Goal: Information Seeking & Learning: Find specific page/section

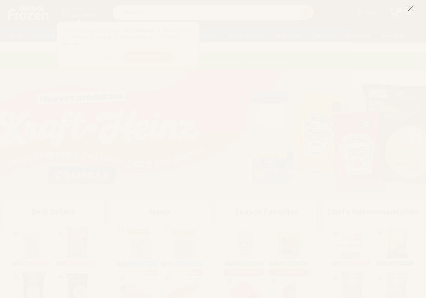
click at [412, 4] on button at bounding box center [411, 8] width 6 height 15
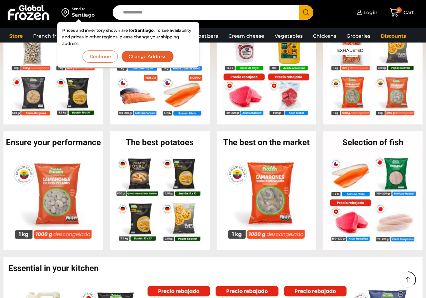
scroll to position [242, 0]
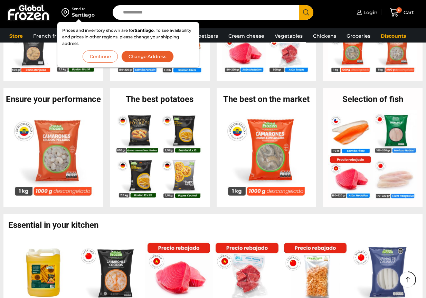
click at [281, 34] on font "Vegetables" at bounding box center [289, 36] width 28 height 6
click at [105, 59] on font "Continue" at bounding box center [100, 57] width 21 height 6
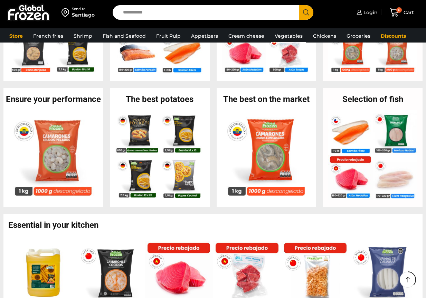
click at [279, 36] on font "Vegetables" at bounding box center [289, 36] width 28 height 6
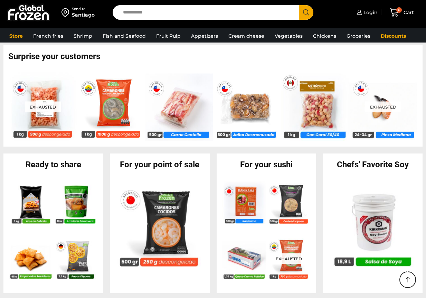
scroll to position [667, 0]
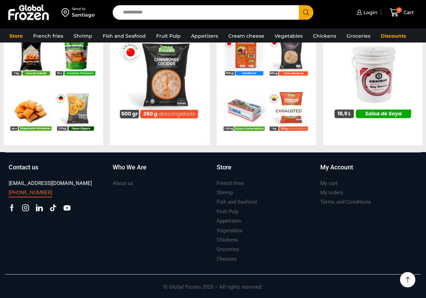
drag, startPoint x: 3, startPoint y: 192, endPoint x: 47, endPoint y: 193, distance: 43.6
click at [47, 193] on div "Suscríbete y no te pierdas nuestras ofertas y novedades ****** Contact us [EMAI…" at bounding box center [213, 225] width 426 height 146
copy font "[PHONE_NUMBER]"
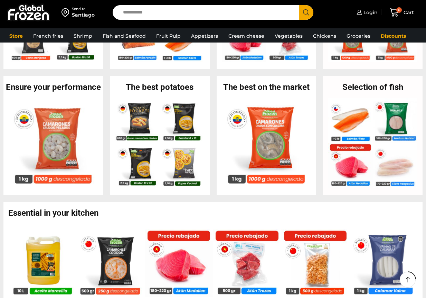
scroll to position [79, 0]
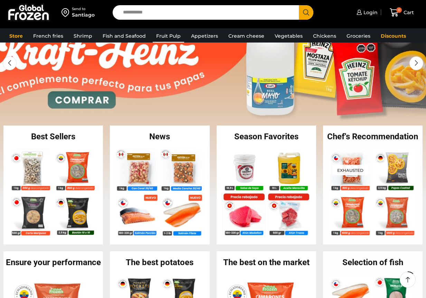
click at [157, 33] on font "Fruit Pulp" at bounding box center [168, 36] width 25 height 6
drag, startPoint x: 164, startPoint y: 35, endPoint x: 163, endPoint y: 31, distance: 4.2
click at [164, 36] on font "Fruit Pulp" at bounding box center [168, 36] width 25 height 6
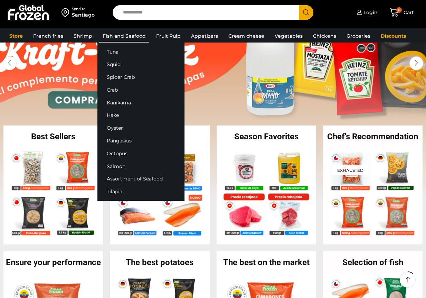
click at [126, 35] on font "Fish and Seafood" at bounding box center [124, 36] width 43 height 6
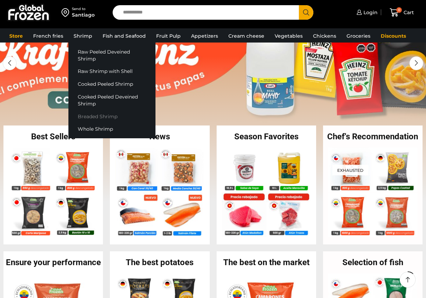
click at [124, 117] on link "Breaded Shrimp" at bounding box center [111, 116] width 87 height 13
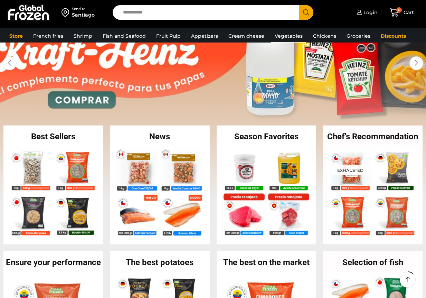
click at [292, 35] on font "Vegetables" at bounding box center [289, 36] width 28 height 6
click at [279, 38] on font "Vegetables" at bounding box center [289, 36] width 28 height 6
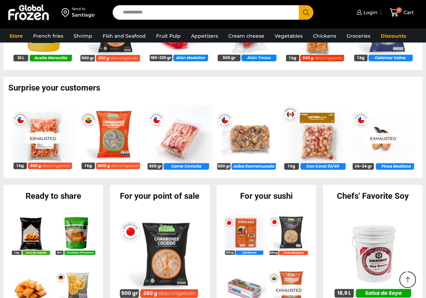
scroll to position [667, 0]
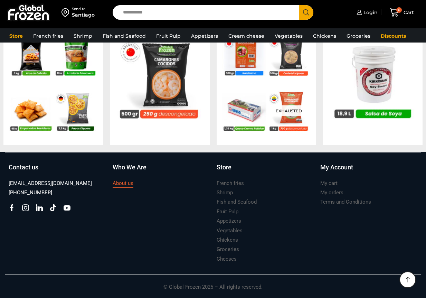
click at [119, 183] on font "About us" at bounding box center [123, 183] width 21 height 6
click at [151, 184] on div "About us" at bounding box center [161, 183] width 97 height 9
click at [121, 182] on font "About us" at bounding box center [123, 183] width 21 height 6
click at [112, 270] on section "Contact us [EMAIL_ADDRESS][DOMAIN_NAME] [PHONE_NUMBER] Facebook Instagram Linke…" at bounding box center [213, 213] width 416 height 123
drag, startPoint x: 2, startPoint y: 195, endPoint x: 47, endPoint y: 191, distance: 45.1
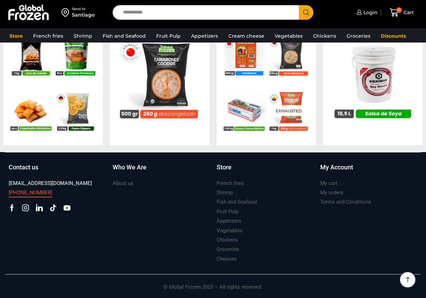
click at [47, 191] on div "Suscríbete y no te pierdas nuestras ofertas y novedades ****** Contact us [EMAI…" at bounding box center [213, 225] width 426 height 146
copy font "[PHONE_NUMBER]"
click at [13, 206] on icon at bounding box center [12, 207] width 7 height 7
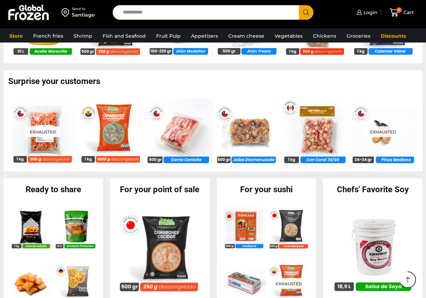
scroll to position [321, 0]
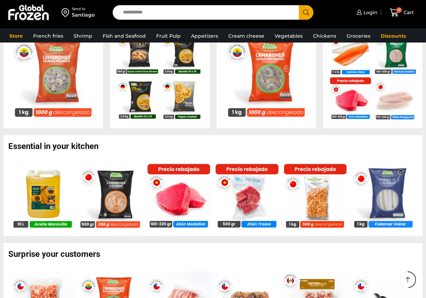
click at [201, 15] on input "Search input" at bounding box center [208, 12] width 176 height 15
click at [163, 34] on font "Fruit Pulp" at bounding box center [168, 36] width 25 height 6
click at [168, 34] on font "Fruit Pulp" at bounding box center [168, 36] width 25 height 6
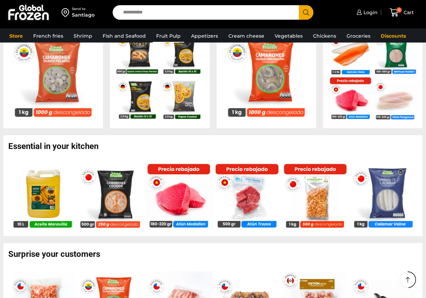
click at [168, 34] on font "Fruit Pulp" at bounding box center [168, 36] width 25 height 6
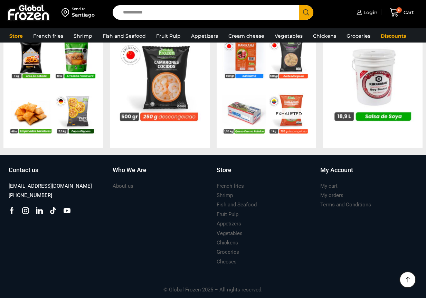
scroll to position [667, 0]
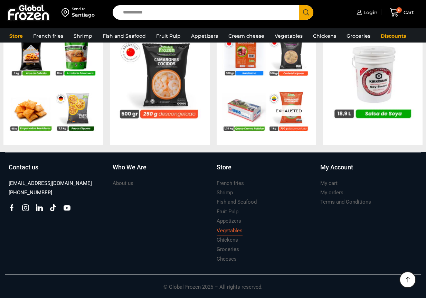
click at [233, 228] on font "Vegetables" at bounding box center [230, 230] width 26 height 6
click at [232, 226] on link "Vegetables" at bounding box center [230, 230] width 26 height 9
click at [254, 35] on font "Cream cheese" at bounding box center [247, 36] width 36 height 6
click at [283, 31] on link "Vegetables" at bounding box center [288, 35] width 35 height 13
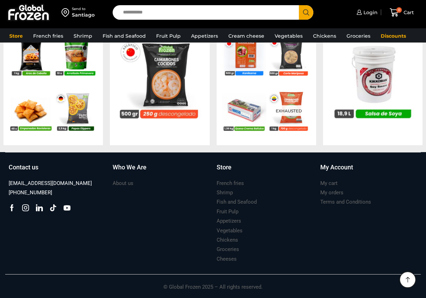
click at [248, 15] on input "Search input" at bounding box center [208, 12] width 176 height 15
type input "**********"
click at [299, 5] on button "Search" at bounding box center [306, 12] width 15 height 15
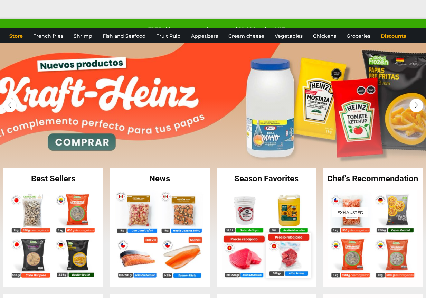
scroll to position [0, 0]
